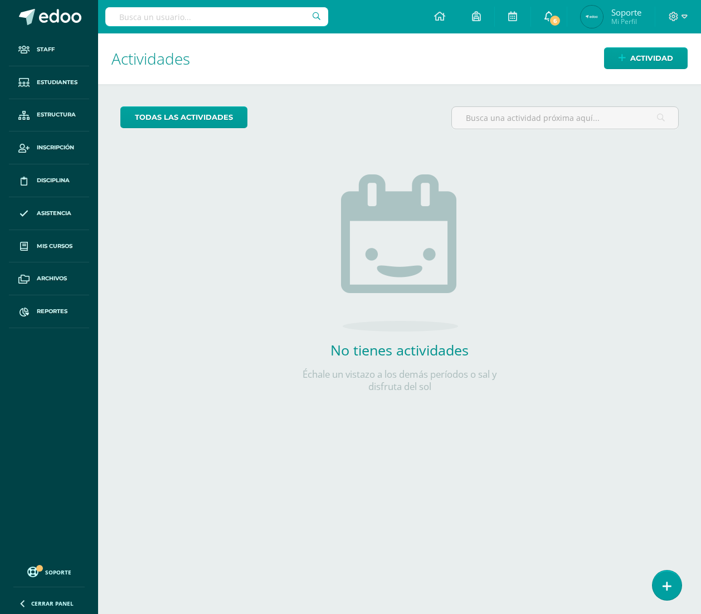
click at [544, 22] on span at bounding box center [548, 17] width 9 height 12
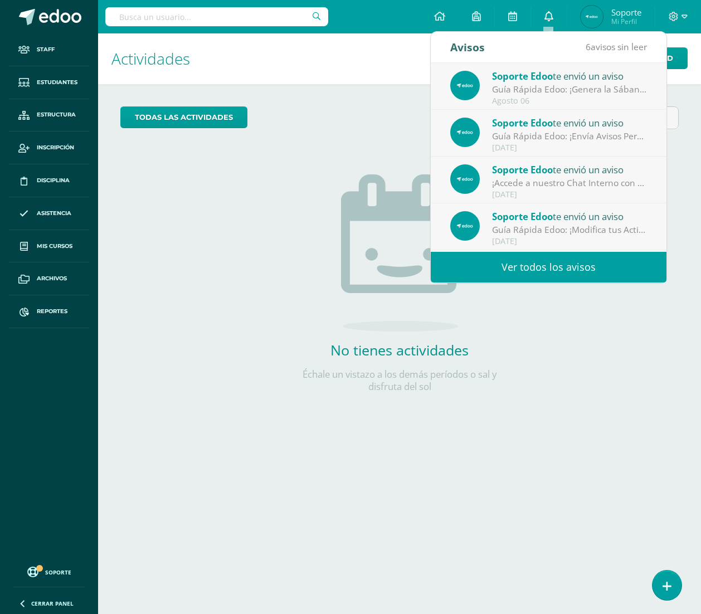
click at [550, 17] on icon at bounding box center [548, 16] width 9 height 10
click at [368, 75] on h1 "Actividades" at bounding box center [399, 58] width 576 height 51
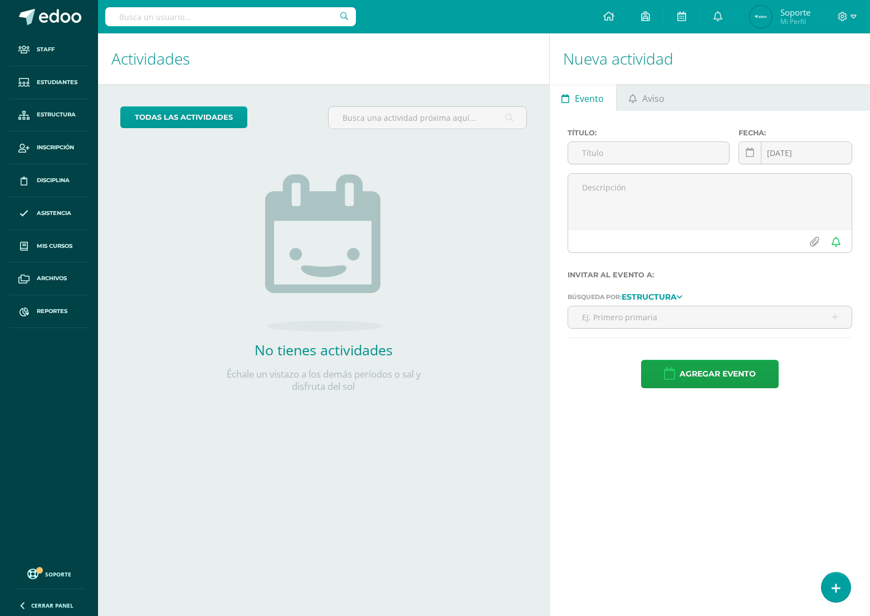
click at [204, 187] on div "todas las Actividades No tienes actividades Échale un vistazo a los demás perío…" at bounding box center [323, 256] width 451 height 344
click at [300, 90] on div "todas las Actividades No tienes actividades Échale un vistazo a los demás perío…" at bounding box center [323, 256] width 451 height 344
click at [206, 58] on h1 "Actividades" at bounding box center [323, 58] width 424 height 51
click at [64, 82] on span "Estudiantes" at bounding box center [57, 82] width 41 height 9
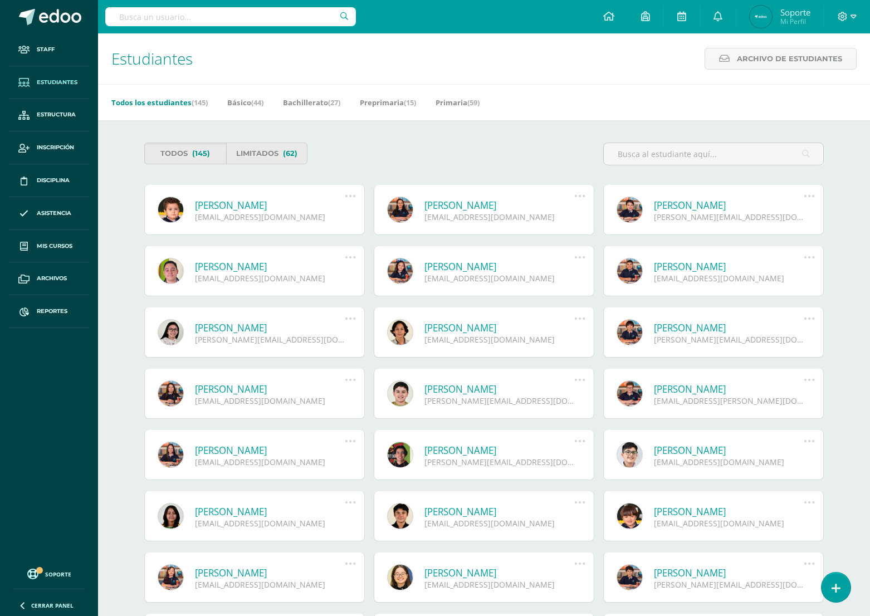
click at [546, 70] on div "Estudiantes Archivo de Estudiantes Archivo de Estudiantes Acá podrás realizar u…" at bounding box center [484, 58] width 772 height 51
click at [250, 103] on link "Básico (44)" at bounding box center [245, 103] width 36 height 18
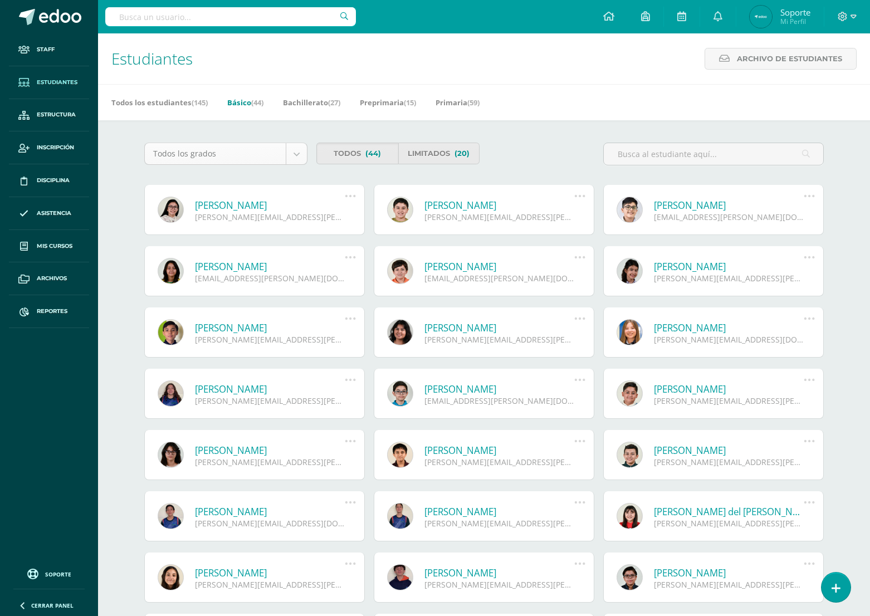
click at [275, 158] on body "Staff Estudiantes Estructura Inscripción Disciplina Asistencia Mis cursos Archi…" at bounding box center [435, 377] width 870 height 754
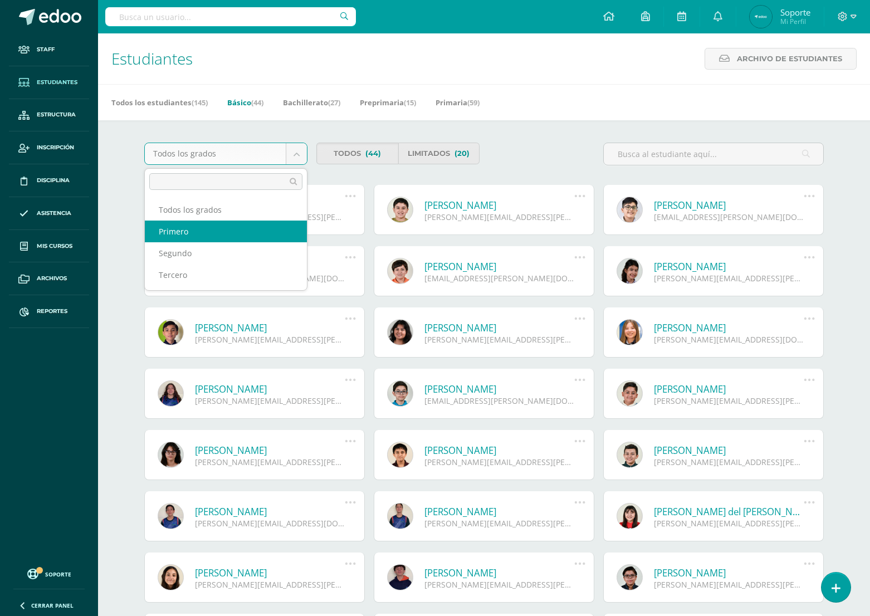
select select "27"
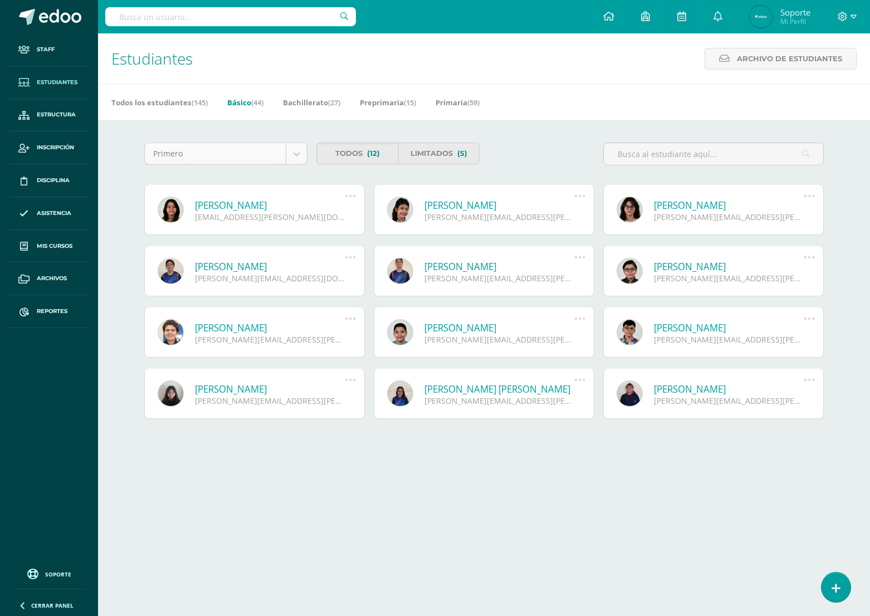
click at [289, 159] on body "Staff Estudiantes Estructura Inscripción Disciplina Asistencia Mis cursos Archi…" at bounding box center [435, 240] width 870 height 481
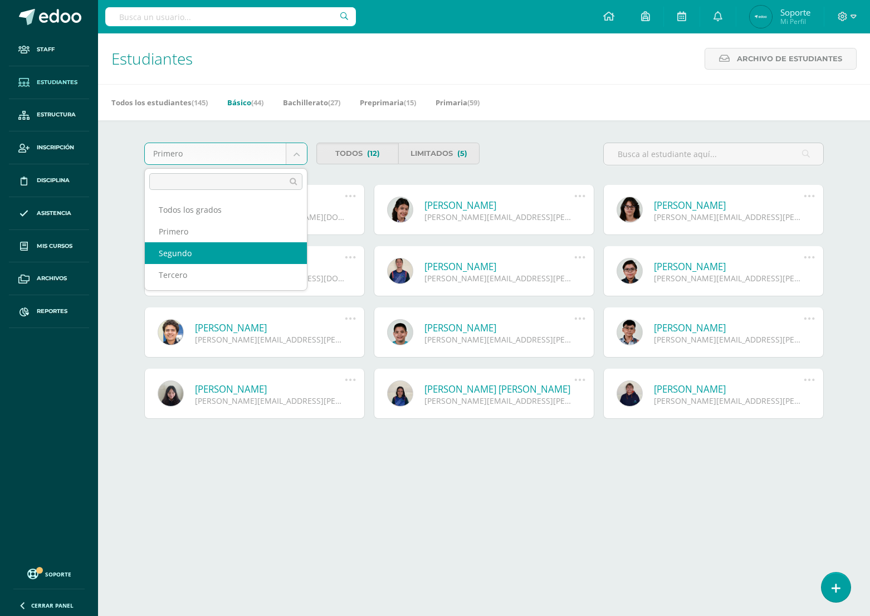
click at [534, 109] on body "Staff Estudiantes Estructura Inscripción Disciplina Asistencia Mis cursos Archi…" at bounding box center [435, 240] width 870 height 481
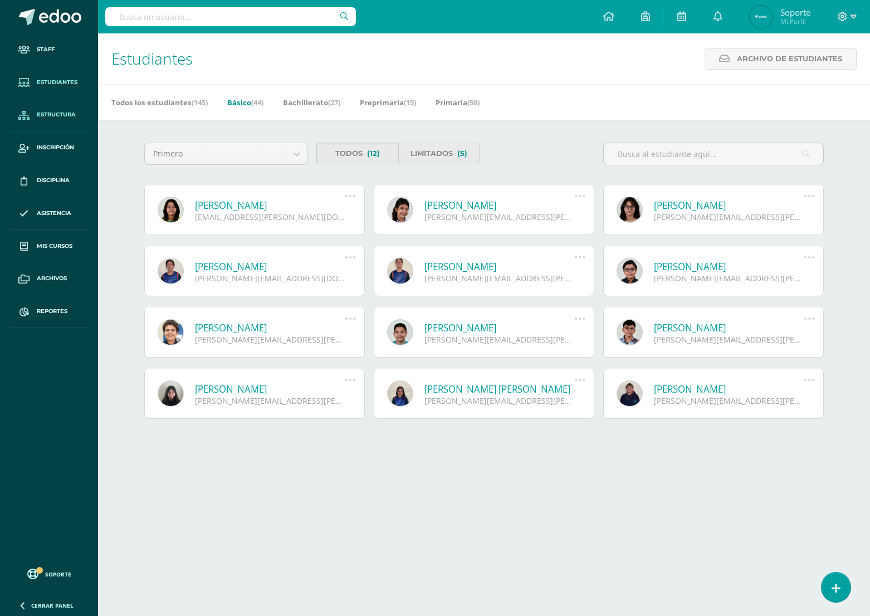
click at [49, 115] on span "Estructura" at bounding box center [56, 114] width 39 height 9
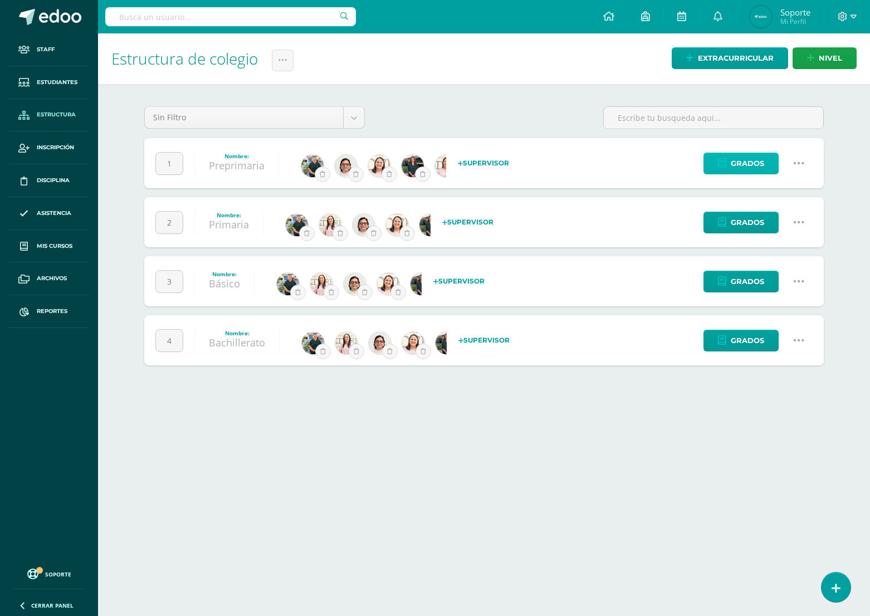
click at [744, 166] on span "Grados" at bounding box center [747, 163] width 33 height 21
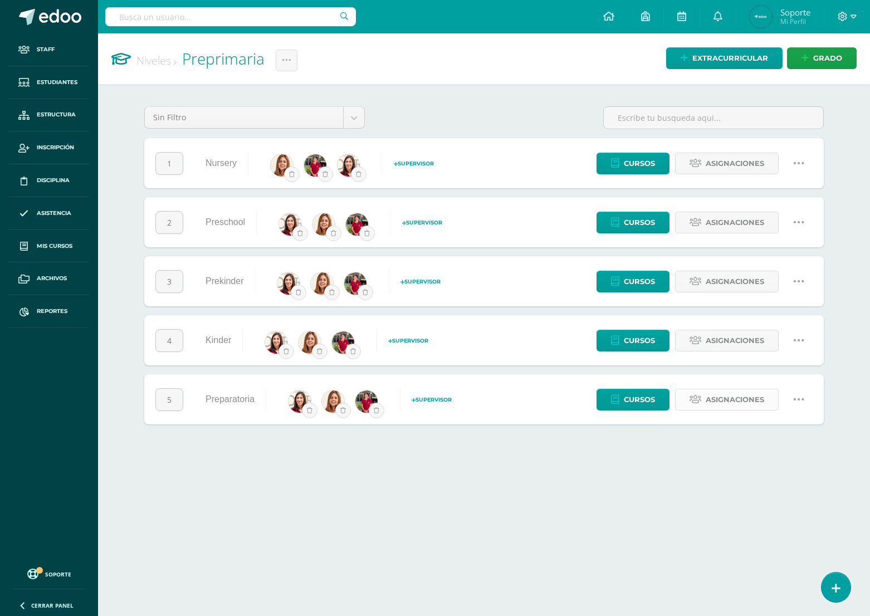
click at [701, 400] on link "Asignaciones" at bounding box center [727, 400] width 104 height 22
click at [726, 340] on span "Asignaciones" at bounding box center [735, 340] width 58 height 21
click at [734, 277] on span "Asignaciones" at bounding box center [735, 281] width 58 height 21
click at [700, 216] on link "Asignaciones" at bounding box center [727, 223] width 104 height 22
click at [718, 169] on span "Asignaciones" at bounding box center [735, 163] width 58 height 21
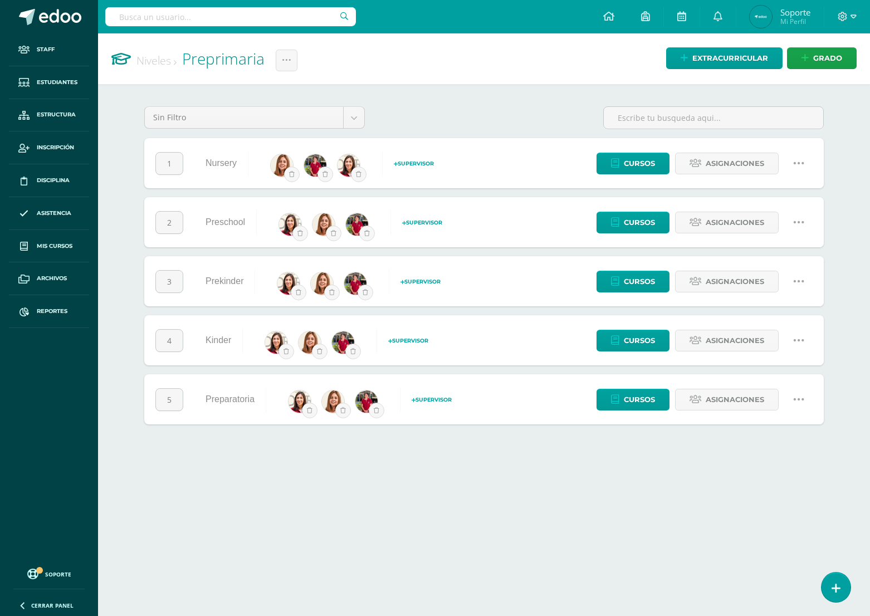
click at [369, 72] on h1 "Niveles Preprimaria Cambiar nombre Configuración Historial de actividad Borrar …" at bounding box center [483, 58] width 745 height 51
click at [154, 58] on link "Niveles" at bounding box center [156, 60] width 40 height 15
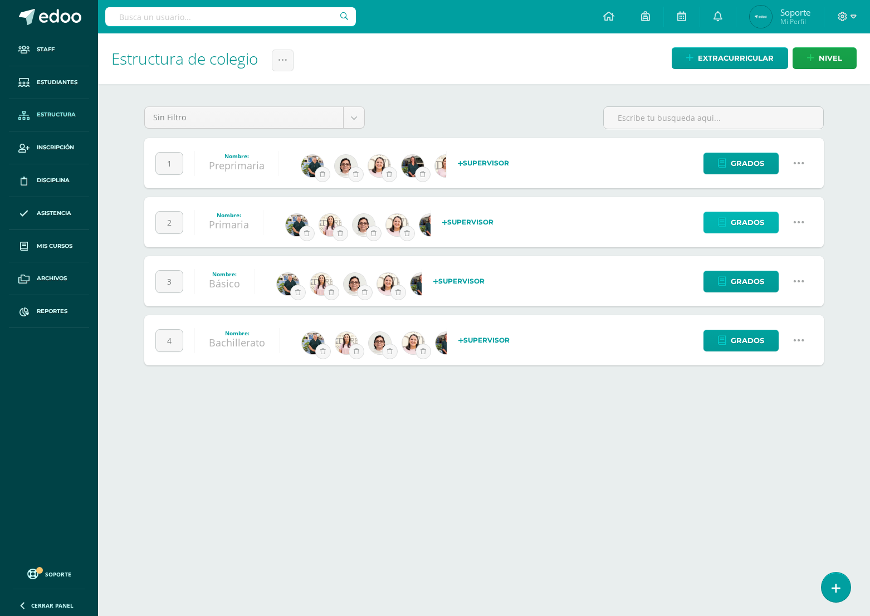
click at [750, 218] on span "Grados" at bounding box center [747, 222] width 33 height 21
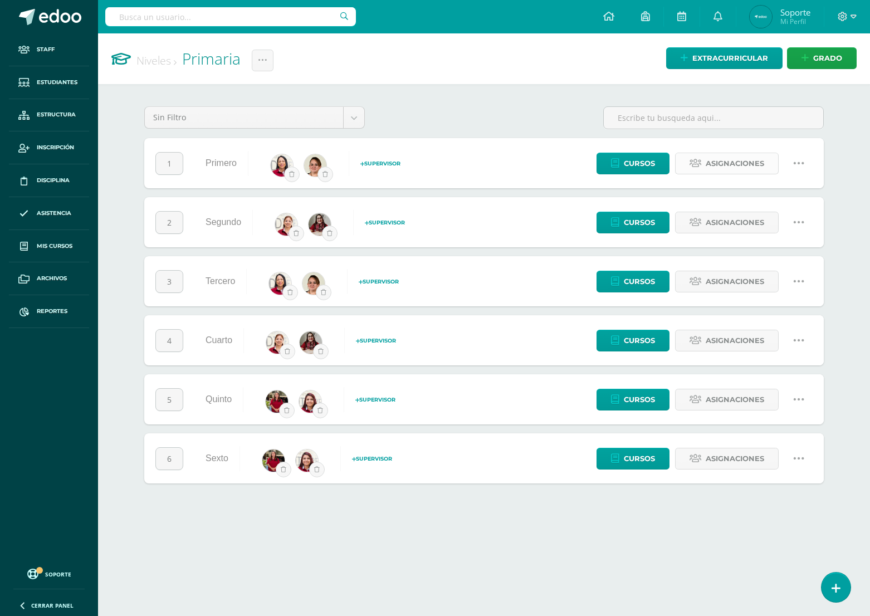
click at [716, 165] on span "Asignaciones" at bounding box center [735, 163] width 58 height 21
click at [710, 217] on span "Asignaciones" at bounding box center [735, 222] width 58 height 21
click at [703, 279] on link "Asignaciones" at bounding box center [727, 282] width 104 height 22
click at [711, 344] on span "Asignaciones" at bounding box center [735, 340] width 58 height 21
click at [720, 397] on span "Asignaciones" at bounding box center [735, 399] width 58 height 21
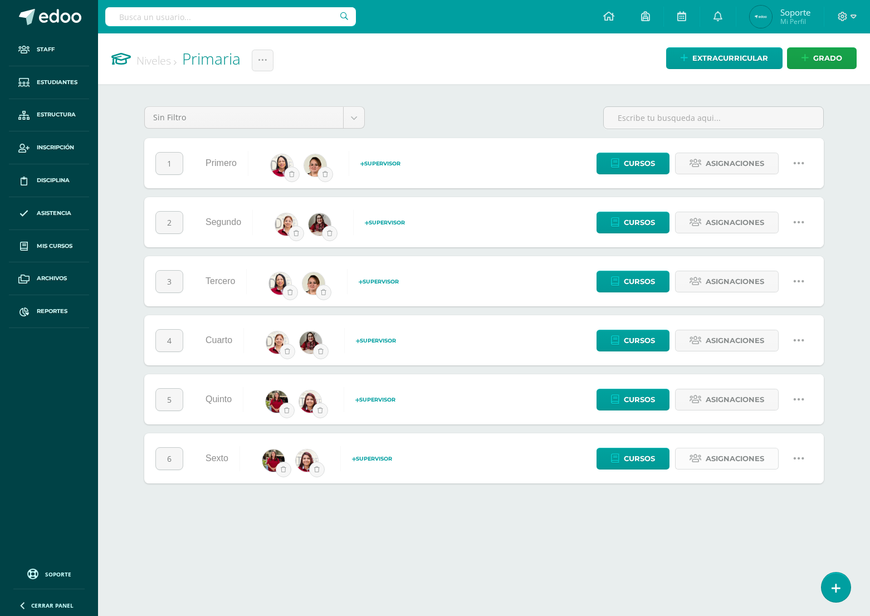
click at [737, 457] on span "Asignaciones" at bounding box center [735, 458] width 58 height 21
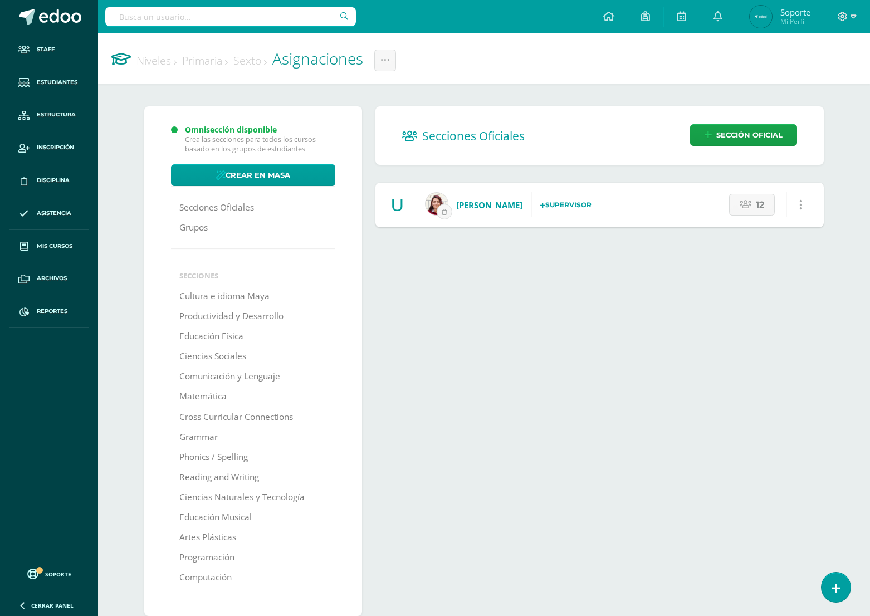
click at [166, 57] on link "Niveles" at bounding box center [156, 60] width 40 height 15
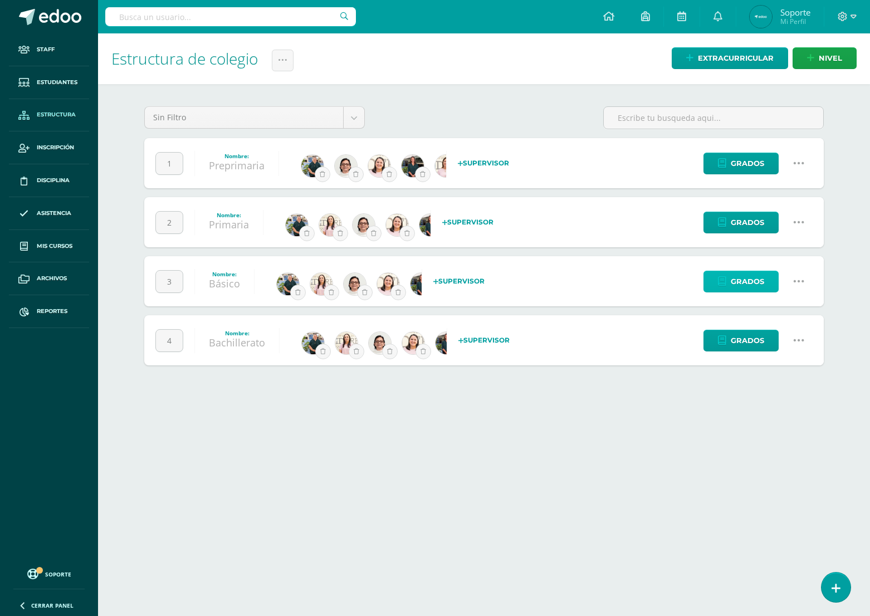
click at [728, 282] on link "Grados" at bounding box center [741, 282] width 75 height 22
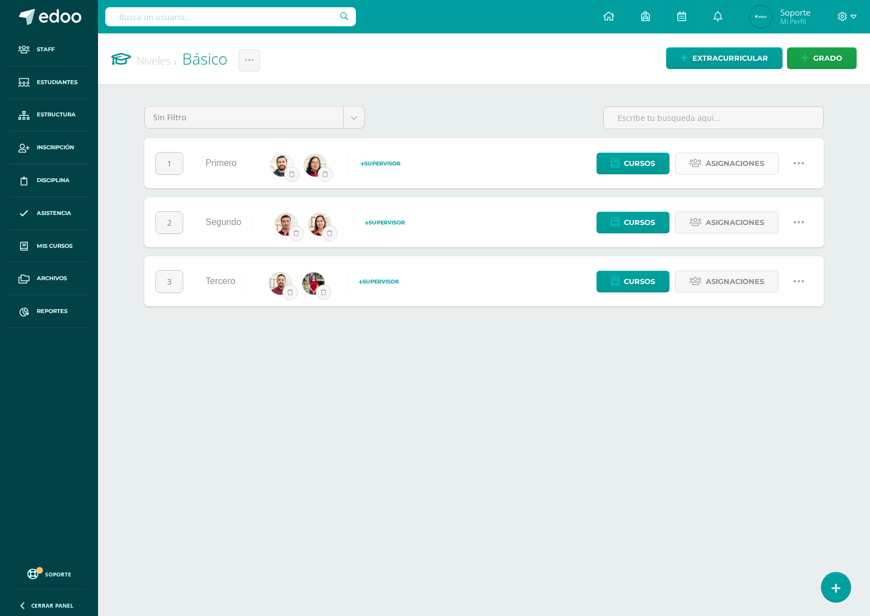
click at [734, 162] on span "Asignaciones" at bounding box center [735, 163] width 58 height 21
click at [741, 228] on span "Asignaciones" at bounding box center [735, 222] width 58 height 21
click at [736, 278] on span "Asignaciones" at bounding box center [735, 281] width 58 height 21
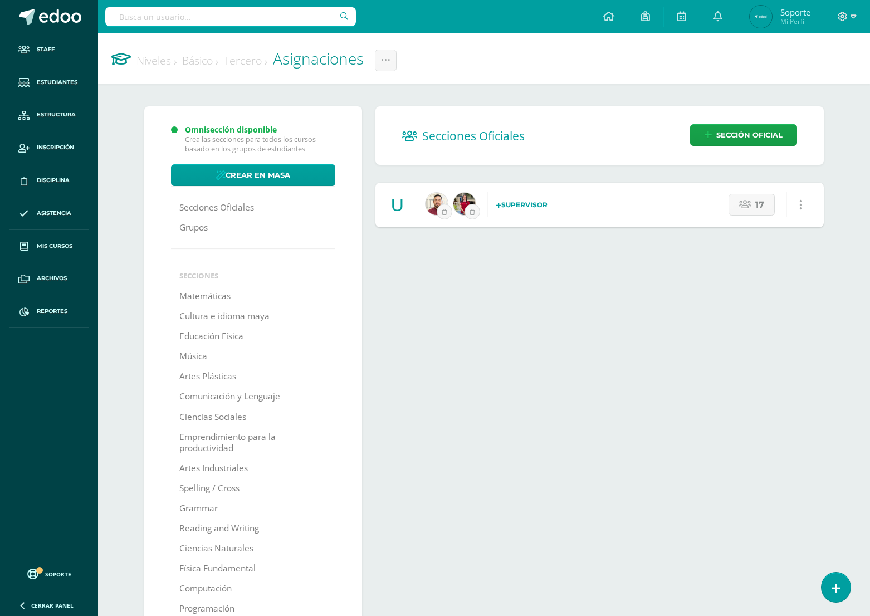
click at [149, 67] on link "Niveles" at bounding box center [156, 60] width 40 height 15
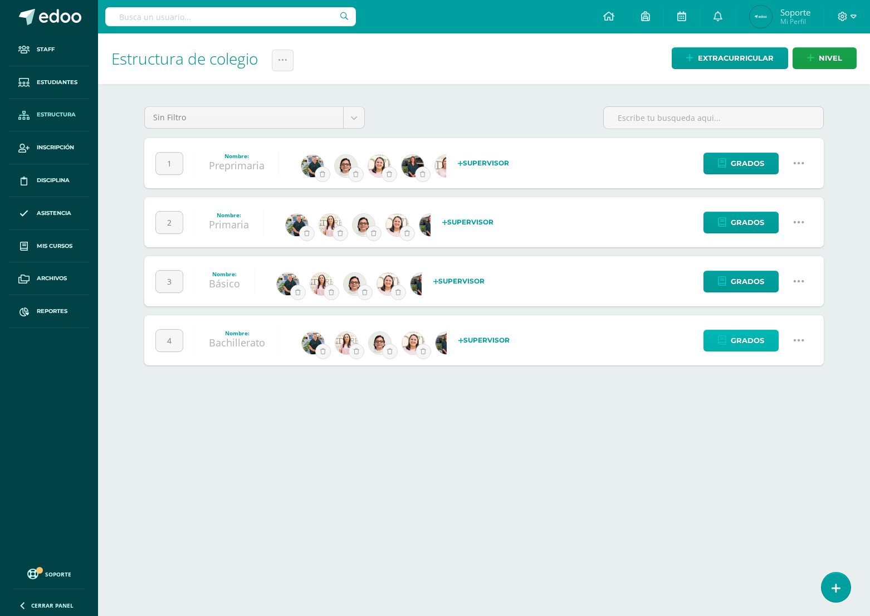
click at [741, 333] on span "Grados" at bounding box center [747, 340] width 33 height 21
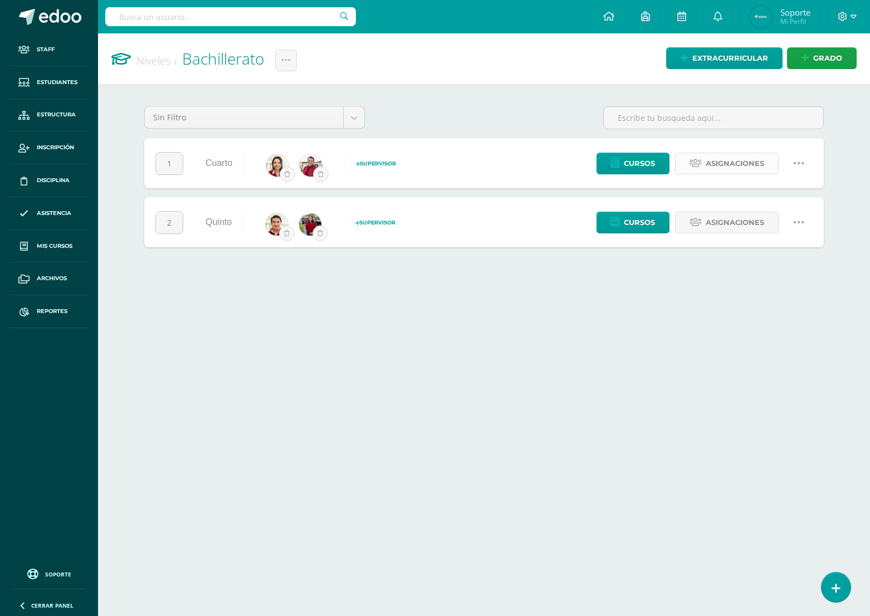
click at [741, 167] on span "Asignaciones" at bounding box center [735, 163] width 58 height 21
click at [744, 223] on span "Asignaciones" at bounding box center [735, 222] width 58 height 21
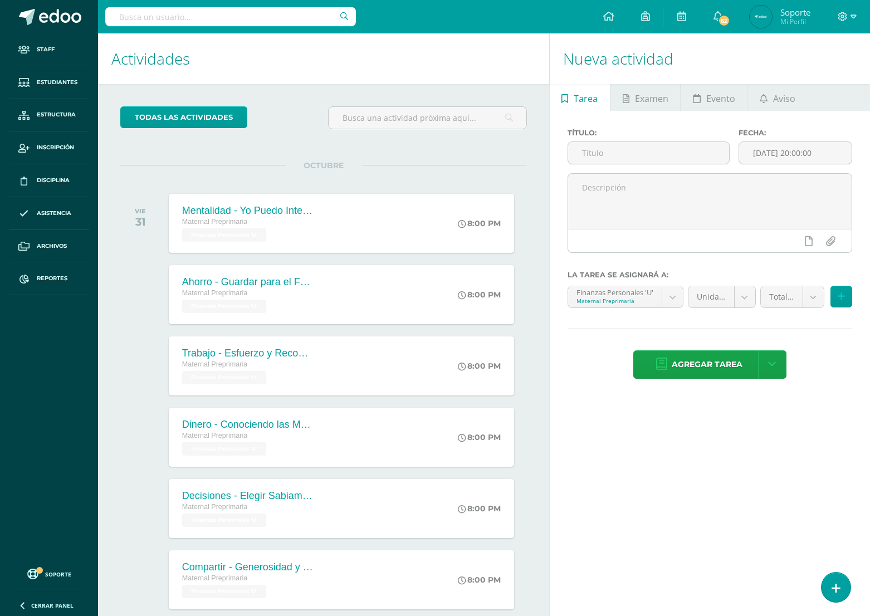
click at [213, 51] on h1 "Actividades" at bounding box center [323, 58] width 424 height 51
click at [175, 58] on h1 "Actividades" at bounding box center [323, 58] width 424 height 51
click at [66, 119] on link "Estructura" at bounding box center [49, 115] width 80 height 33
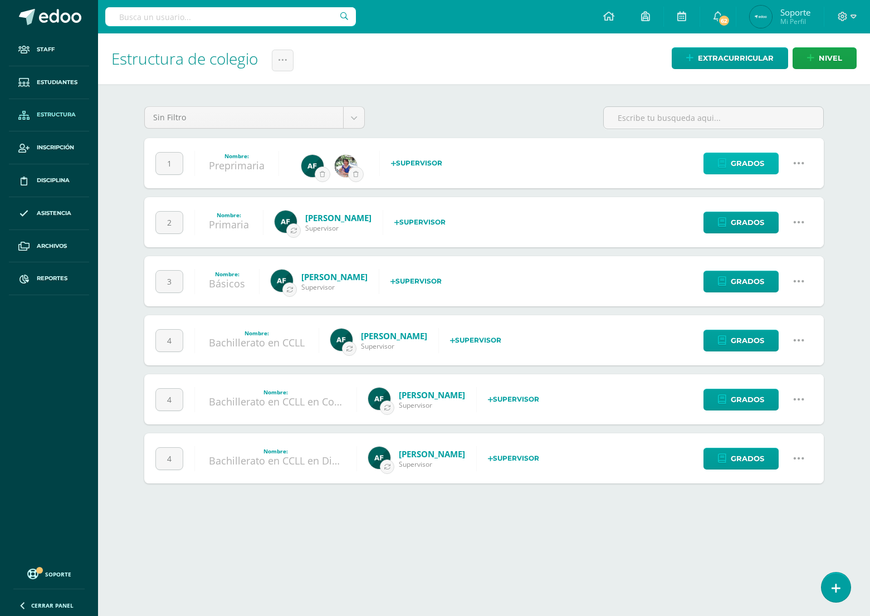
click at [741, 165] on span "Grados" at bounding box center [747, 163] width 33 height 21
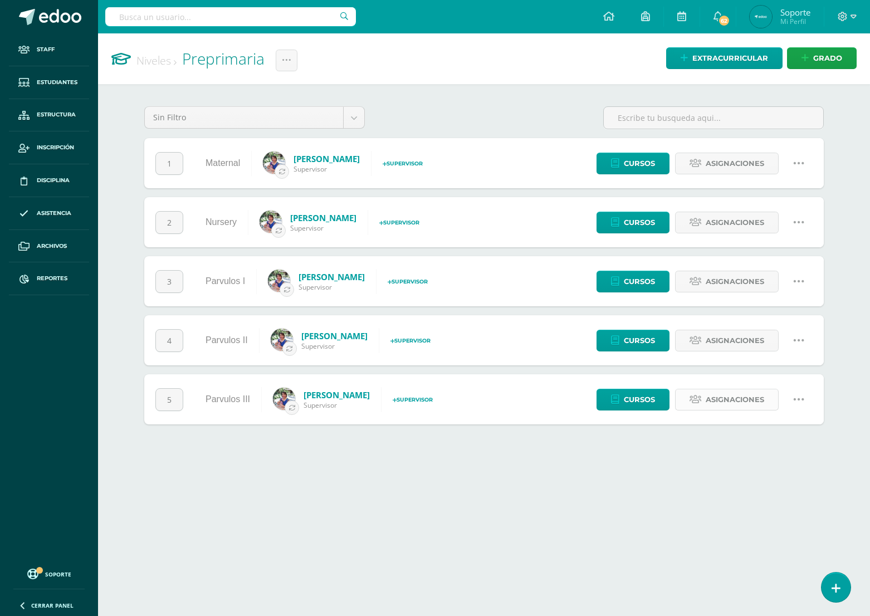
click at [710, 402] on span "Asignaciones" at bounding box center [735, 399] width 58 height 21
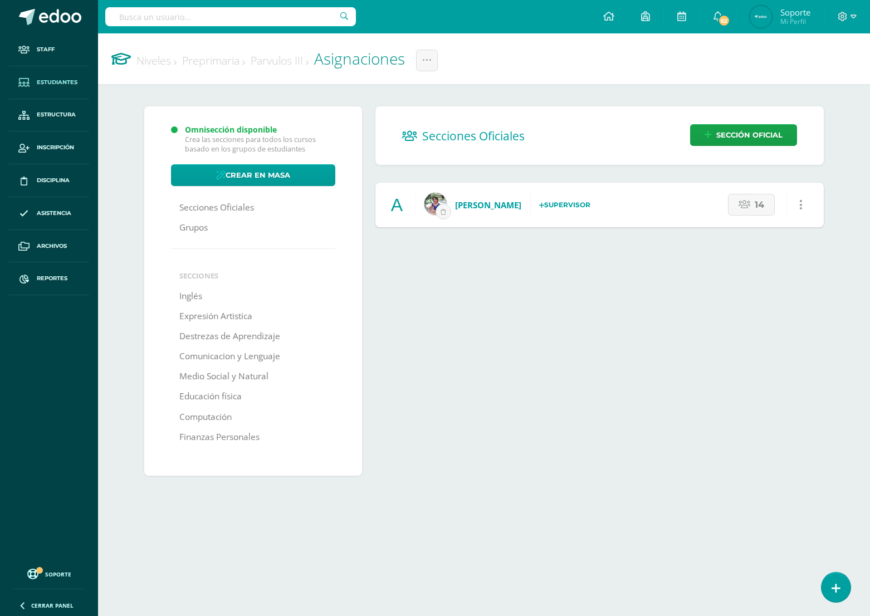
click at [60, 80] on span "Estudiantes" at bounding box center [57, 82] width 41 height 9
click at [228, 64] on link "Preprimaria" at bounding box center [213, 60] width 63 height 15
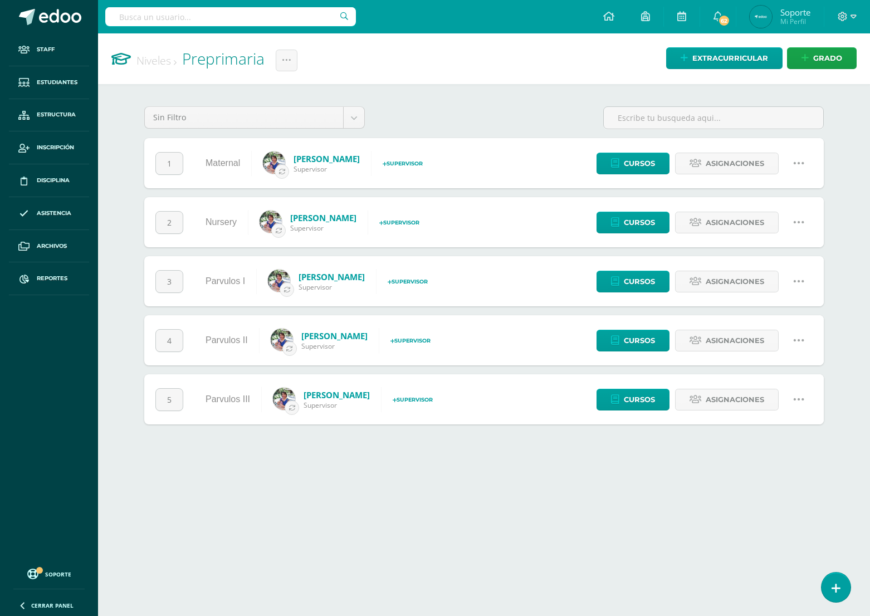
click at [164, 62] on link "Niveles" at bounding box center [156, 60] width 40 height 15
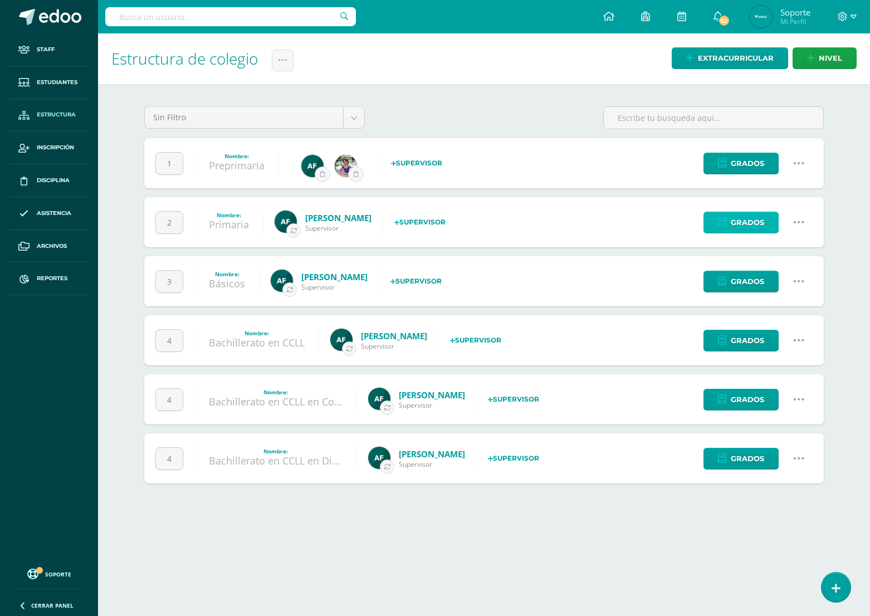
click at [760, 223] on span "Grados" at bounding box center [747, 222] width 33 height 21
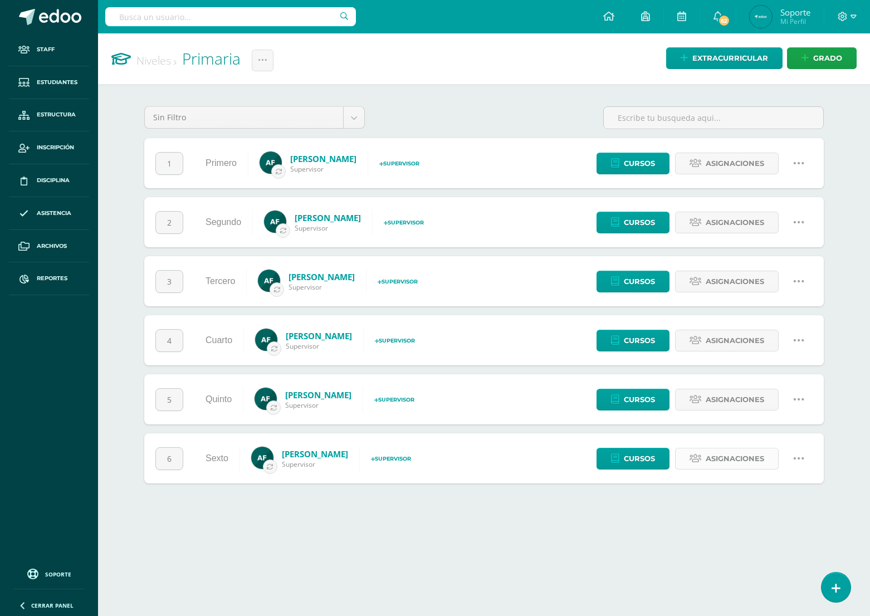
click at [731, 457] on span "Asignaciones" at bounding box center [735, 458] width 58 height 21
click at [694, 403] on icon at bounding box center [696, 399] width 12 height 9
click at [702, 338] on link "Asignaciones" at bounding box center [727, 341] width 104 height 22
click at [720, 277] on span "Asignaciones" at bounding box center [735, 281] width 58 height 21
click at [726, 228] on span "Asignaciones" at bounding box center [735, 222] width 58 height 21
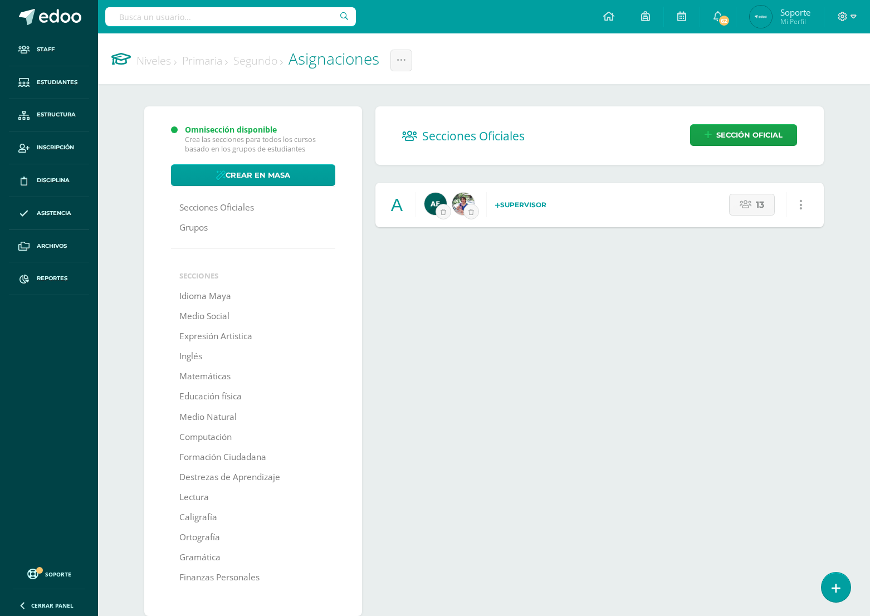
click at [158, 62] on link "Niveles" at bounding box center [156, 60] width 40 height 15
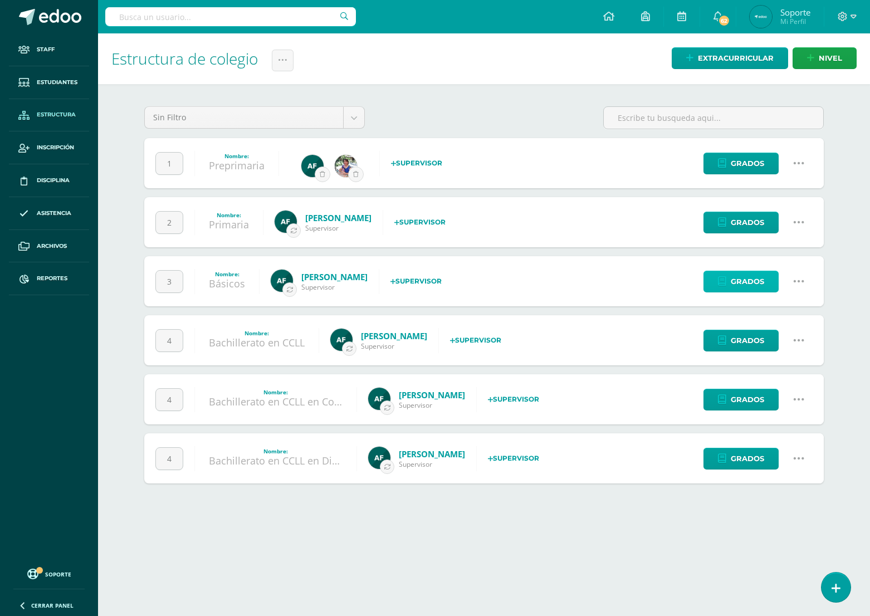
click at [755, 280] on span "Grados" at bounding box center [747, 281] width 33 height 21
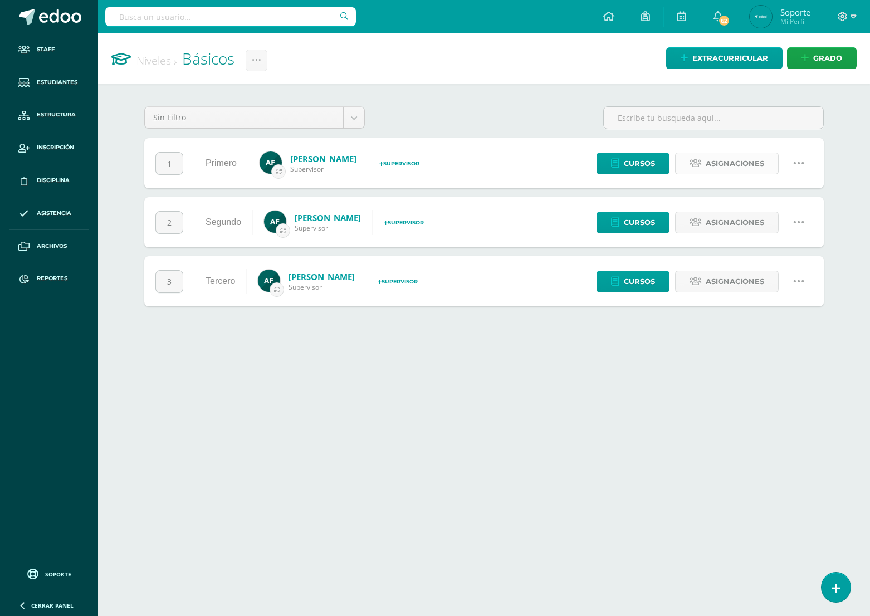
click at [742, 169] on span "Asignaciones" at bounding box center [735, 163] width 58 height 21
click at [745, 227] on span "Asignaciones" at bounding box center [735, 222] width 58 height 21
click at [713, 276] on span "Asignaciones" at bounding box center [735, 281] width 58 height 21
click at [163, 65] on link "Niveles" at bounding box center [156, 60] width 40 height 15
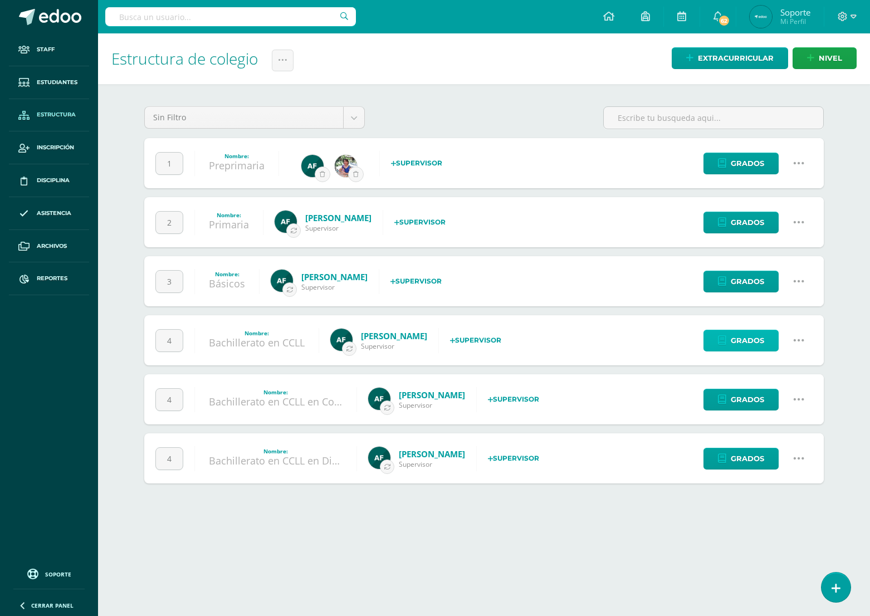
click at [755, 339] on span "Grados" at bounding box center [747, 340] width 33 height 21
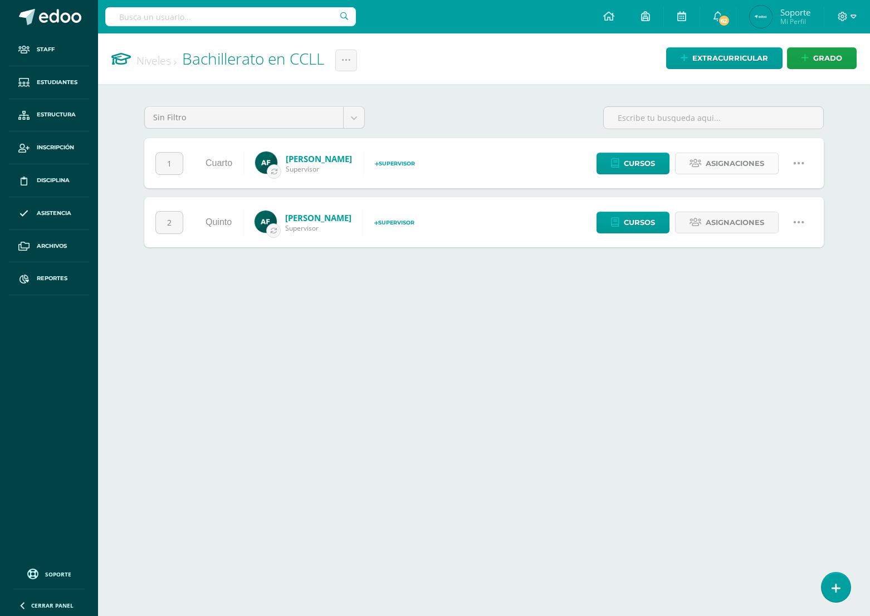
click at [715, 161] on span "Asignaciones" at bounding box center [735, 163] width 58 height 21
click at [744, 219] on span "Asignaciones" at bounding box center [735, 222] width 58 height 21
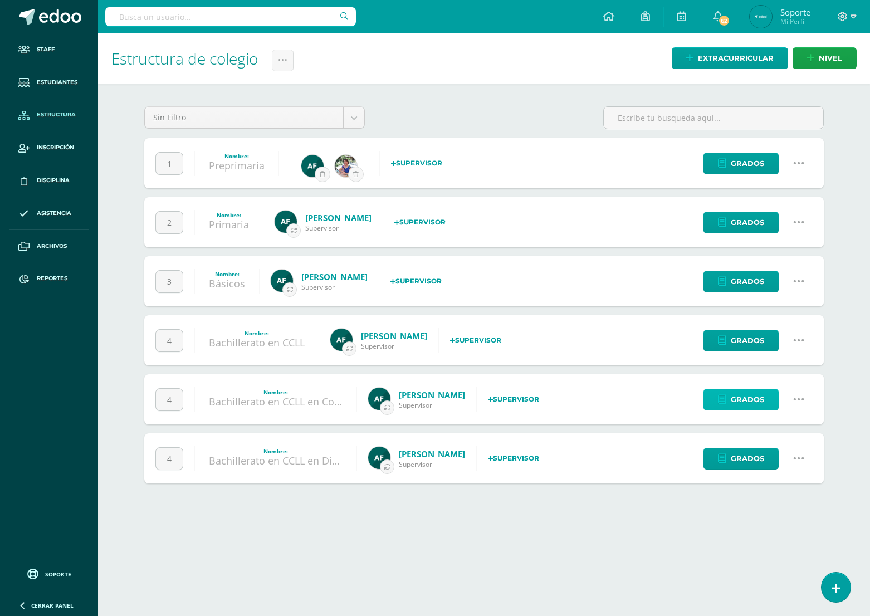
click at [741, 391] on span "Grados" at bounding box center [747, 399] width 33 height 21
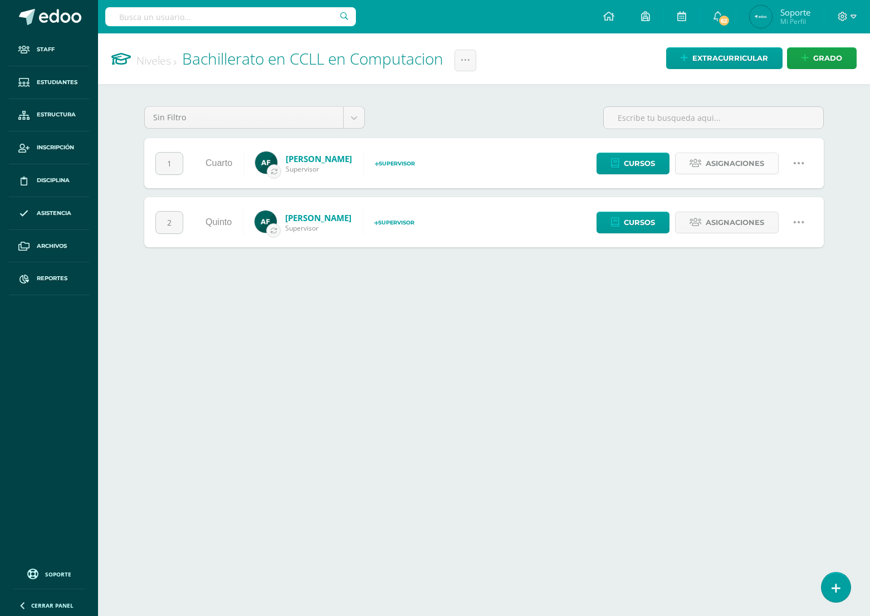
click at [743, 172] on span "Asignaciones" at bounding box center [735, 163] width 58 height 21
click at [745, 228] on span "Asignaciones" at bounding box center [735, 222] width 58 height 21
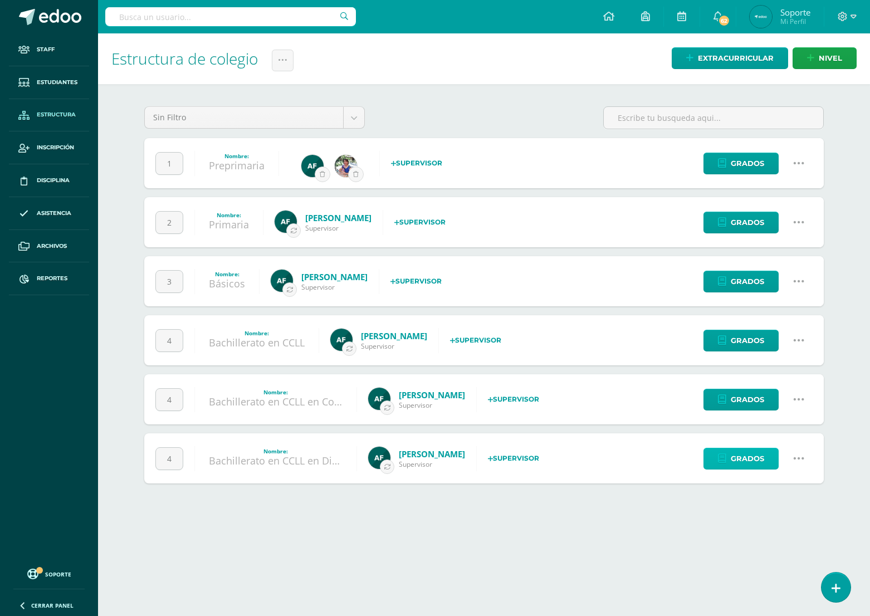
click at [756, 461] on span "Grados" at bounding box center [747, 458] width 33 height 21
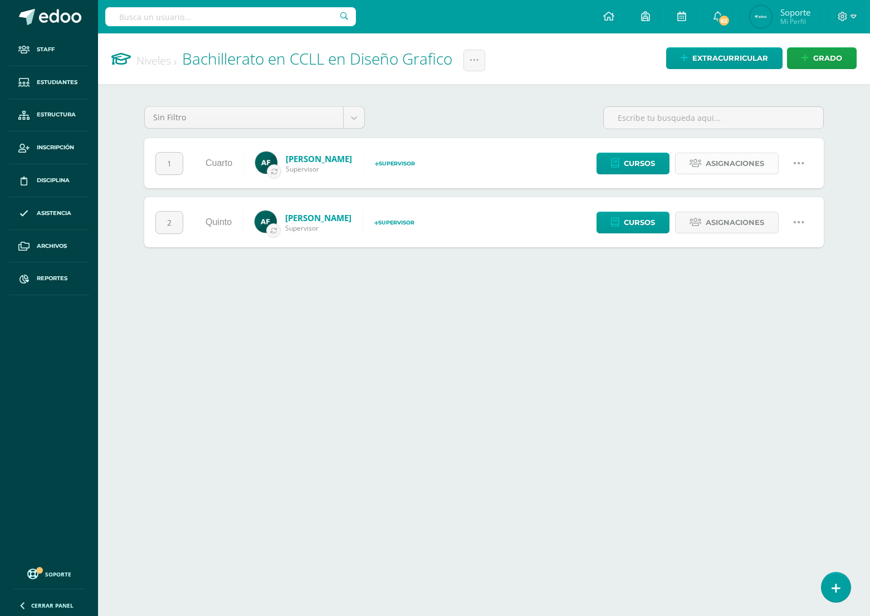
click at [714, 167] on span "Asignaciones" at bounding box center [735, 163] width 58 height 21
click at [719, 223] on span "Asignaciones" at bounding box center [735, 222] width 58 height 21
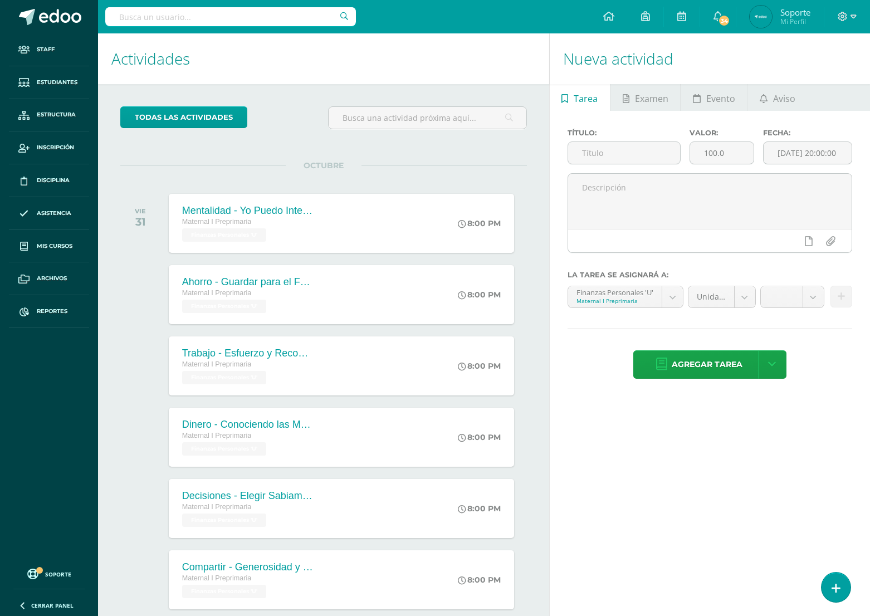
click at [312, 78] on h1 "Actividades" at bounding box center [323, 58] width 424 height 51
click at [66, 87] on link "Estudiantes" at bounding box center [49, 82] width 80 height 33
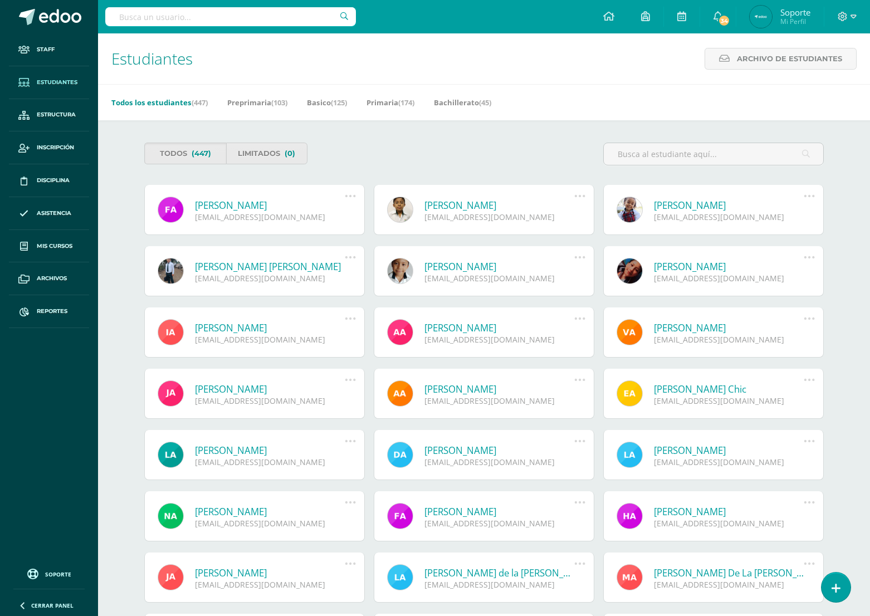
click at [390, 148] on div "Todos (447) Limitados (0)" at bounding box center [312, 154] width 344 height 22
click at [67, 119] on span "Estructura" at bounding box center [56, 114] width 39 height 9
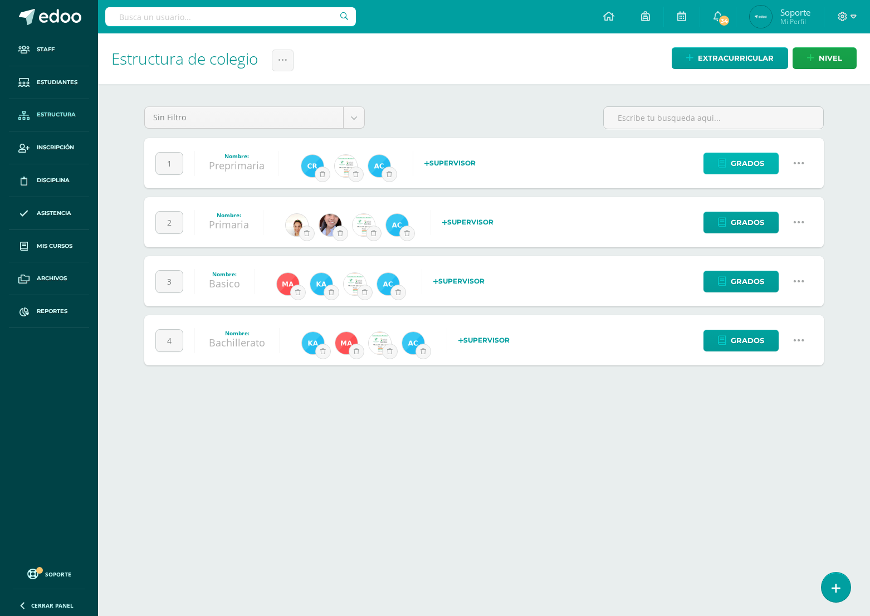
click at [744, 165] on span "Grados" at bounding box center [747, 163] width 33 height 21
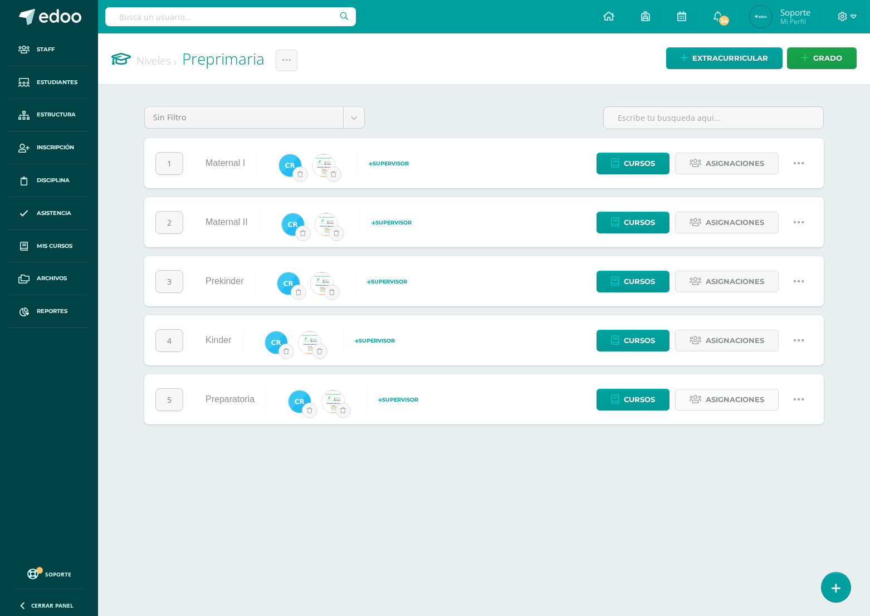
click at [726, 396] on span "Asignaciones" at bounding box center [735, 399] width 58 height 21
click at [710, 338] on span "Asignaciones" at bounding box center [735, 340] width 58 height 21
click at [699, 286] on link "Asignaciones" at bounding box center [727, 282] width 104 height 22
click at [756, 217] on span "Asignaciones" at bounding box center [735, 222] width 58 height 21
click at [737, 162] on span "Asignaciones" at bounding box center [735, 163] width 58 height 21
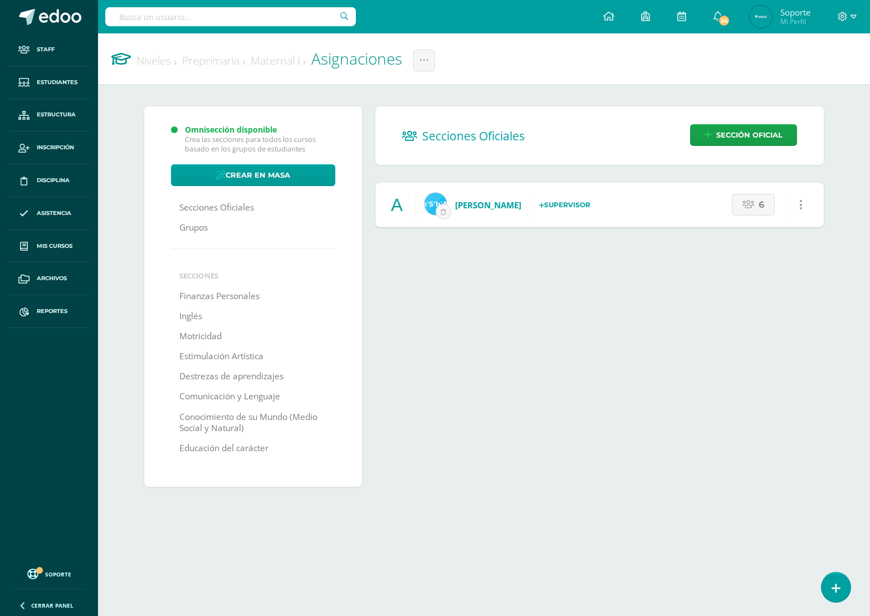
click at [154, 59] on link "Niveles" at bounding box center [156, 60] width 40 height 15
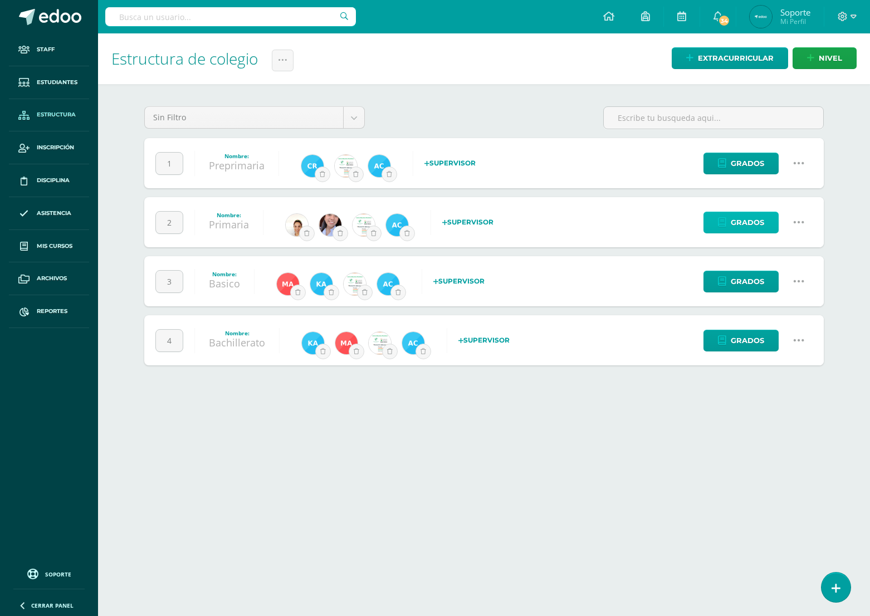
click at [751, 224] on span "Grados" at bounding box center [747, 222] width 33 height 21
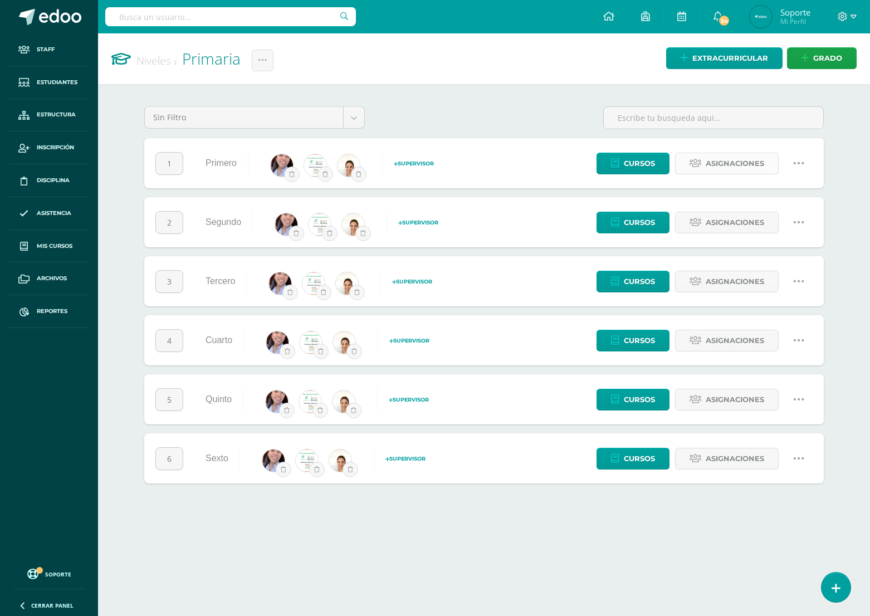
click at [709, 162] on span "Asignaciones" at bounding box center [735, 163] width 58 height 21
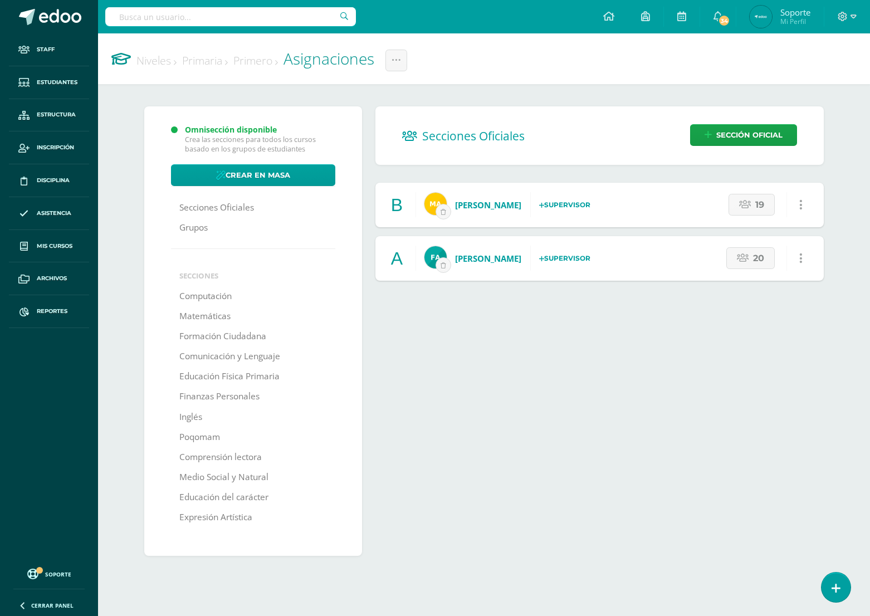
click at [606, 343] on div "Secciones Oficiales Sección Oficial B Marta Marín Supervisor Selecciona un supe…" at bounding box center [600, 335] width 462 height 458
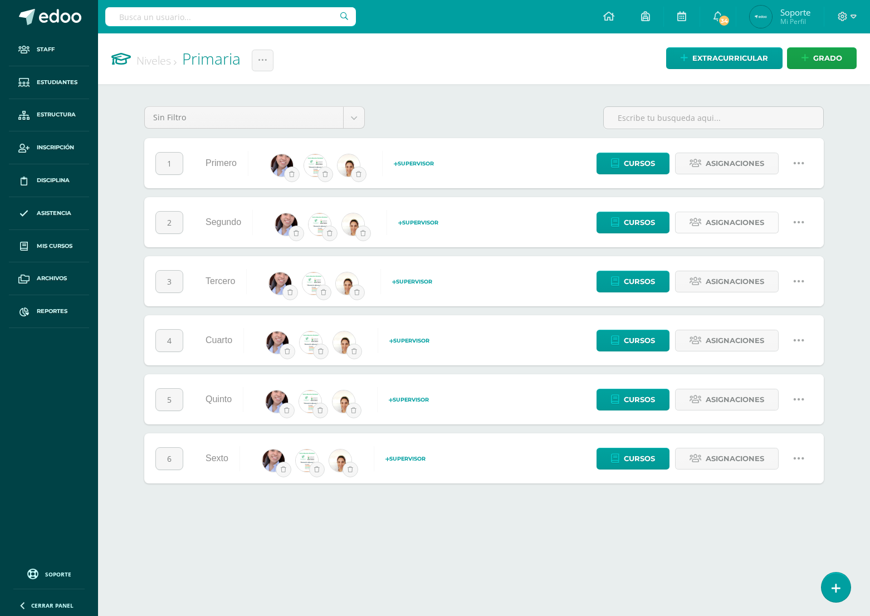
click at [705, 224] on link "Asignaciones" at bounding box center [727, 223] width 104 height 22
click at [722, 286] on span "Asignaciones" at bounding box center [735, 281] width 58 height 21
click at [726, 337] on span "Asignaciones" at bounding box center [735, 340] width 58 height 21
click at [699, 398] on icon at bounding box center [696, 399] width 12 height 9
click at [714, 456] on span "Asignaciones" at bounding box center [735, 458] width 58 height 21
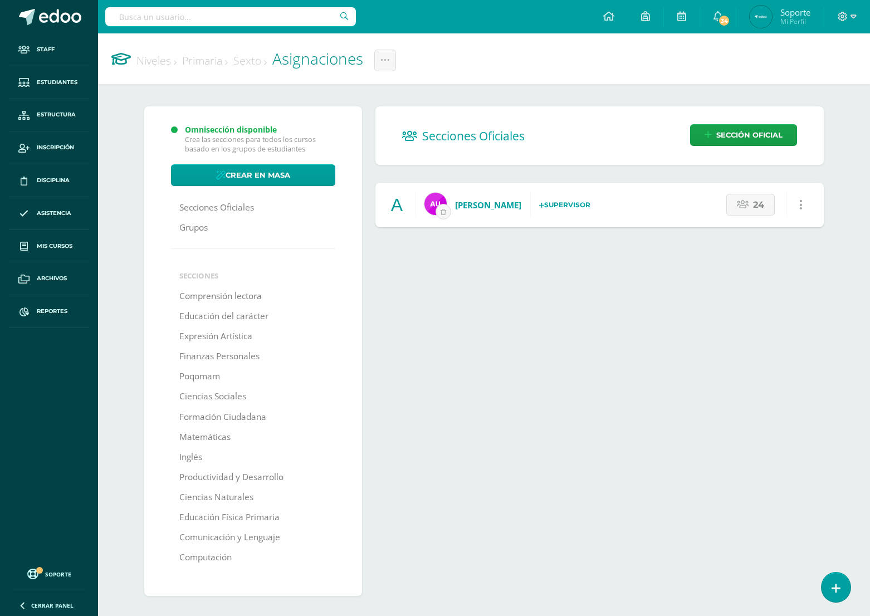
click at [163, 58] on link "Niveles" at bounding box center [156, 60] width 40 height 15
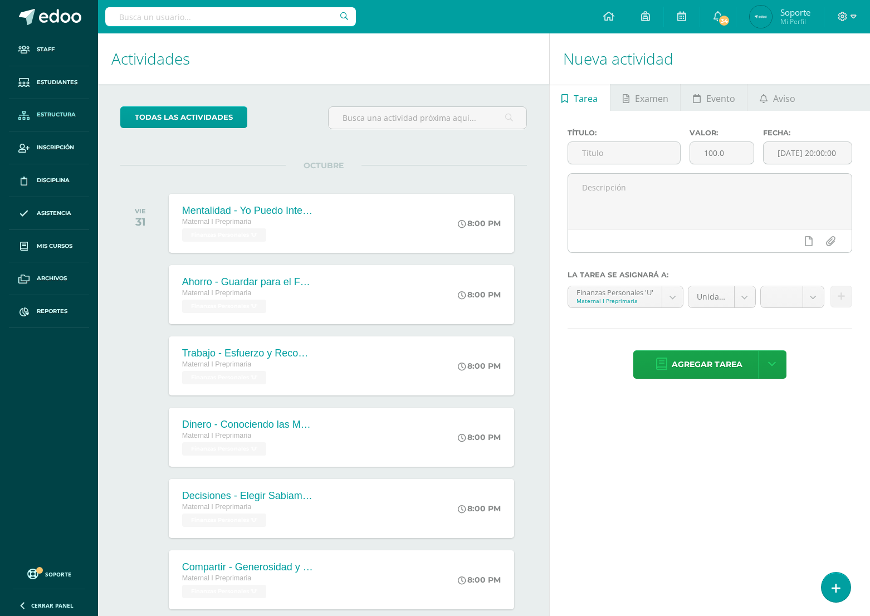
click at [51, 118] on span "Estructura" at bounding box center [56, 114] width 39 height 9
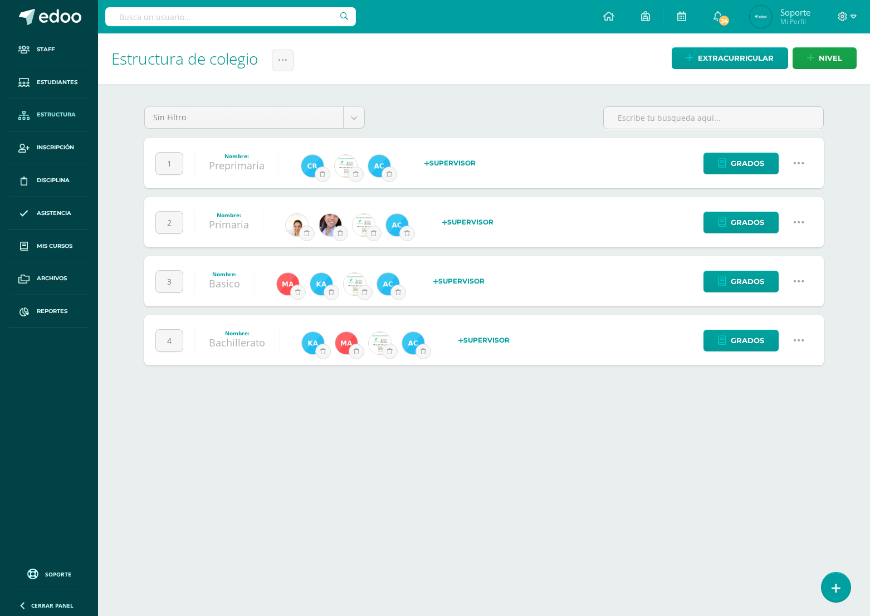
click at [477, 75] on h1 "Estructura de colegio Administración de Ciclos Historial de actividad" at bounding box center [483, 58] width 745 height 51
click at [357, 114] on body "Staff Estudiantes Estructura Inscripción Disciplina Asistencia Mis cursos Archi…" at bounding box center [435, 194] width 870 height 388
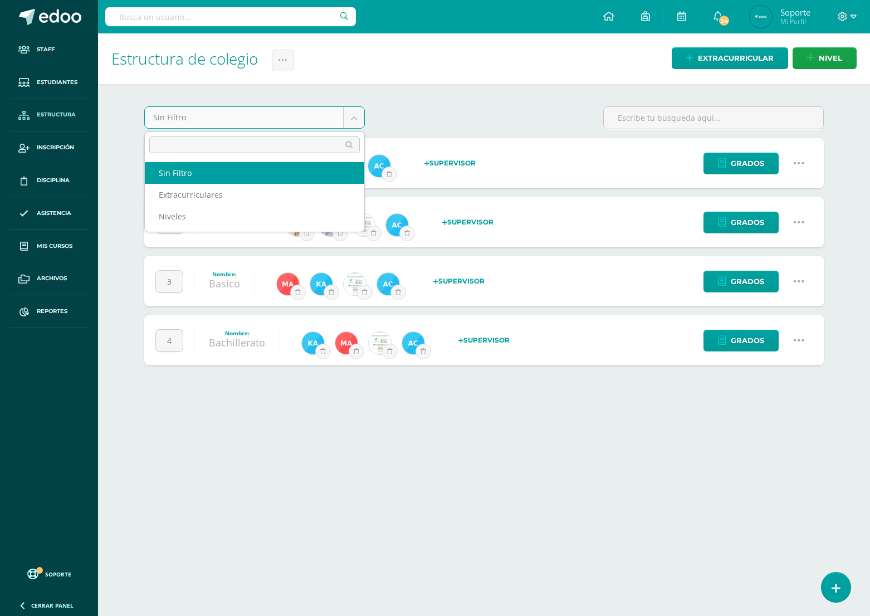
click at [417, 93] on body "Staff Estudiantes Estructura Inscripción Disciplina Asistencia Mis cursos Archi…" at bounding box center [435, 194] width 870 height 388
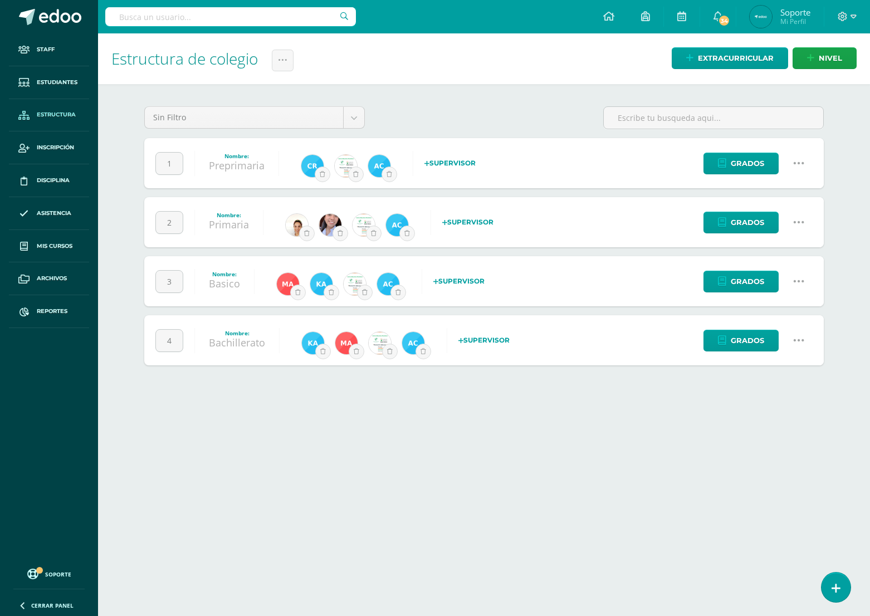
click at [121, 144] on div "Estructura de colegio Administración de Ciclos Historial de actividad Extracurr…" at bounding box center [484, 210] width 772 height 354
click at [745, 277] on span "Grados" at bounding box center [747, 281] width 33 height 21
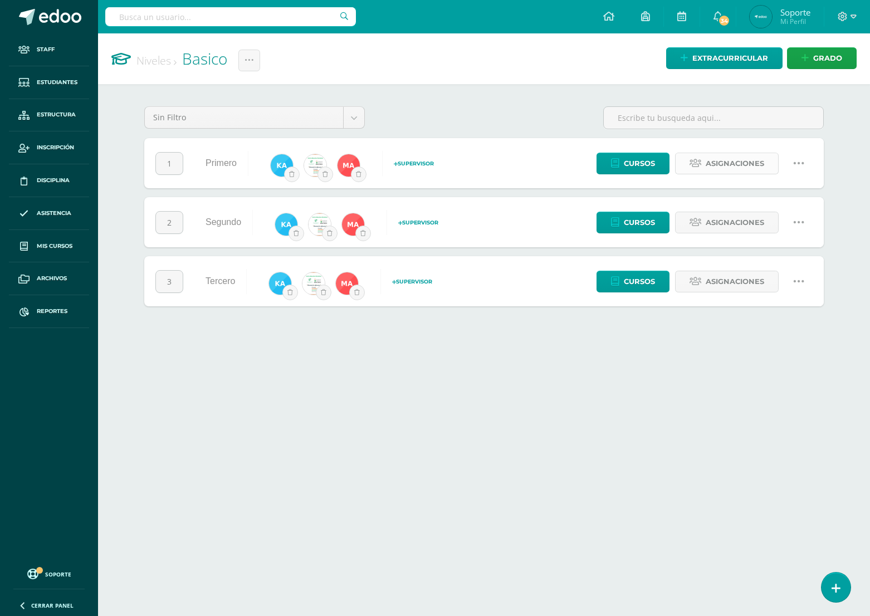
click at [715, 154] on span "Asignaciones" at bounding box center [735, 163] width 58 height 21
click at [741, 216] on span "Asignaciones" at bounding box center [735, 222] width 58 height 21
click at [750, 277] on span "Asignaciones" at bounding box center [735, 281] width 58 height 21
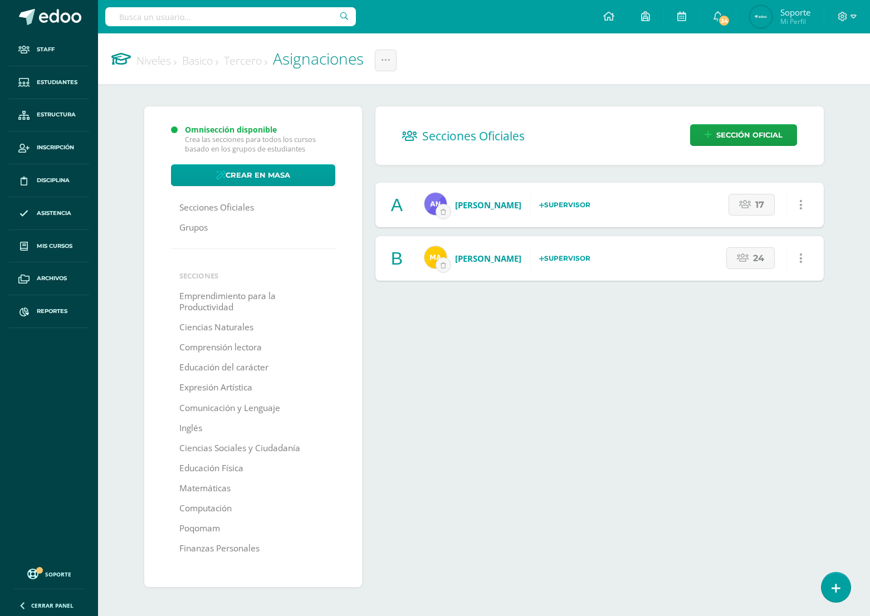
click at [162, 64] on link "Niveles" at bounding box center [156, 60] width 40 height 15
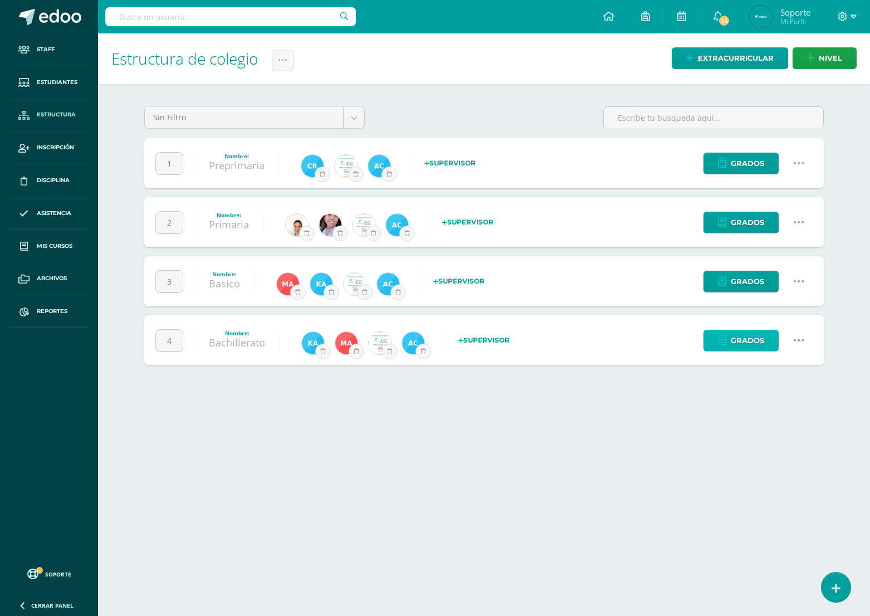
click at [758, 341] on span "Grados" at bounding box center [747, 340] width 33 height 21
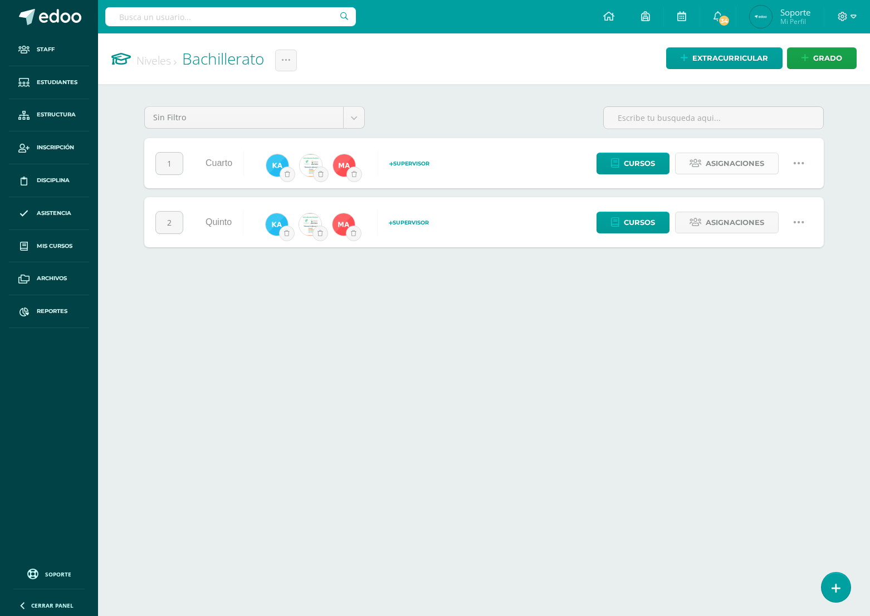
click at [719, 167] on span "Asignaciones" at bounding box center [735, 163] width 58 height 21
click at [716, 224] on span "Asignaciones" at bounding box center [735, 222] width 58 height 21
